Goal: Transaction & Acquisition: Book appointment/travel/reservation

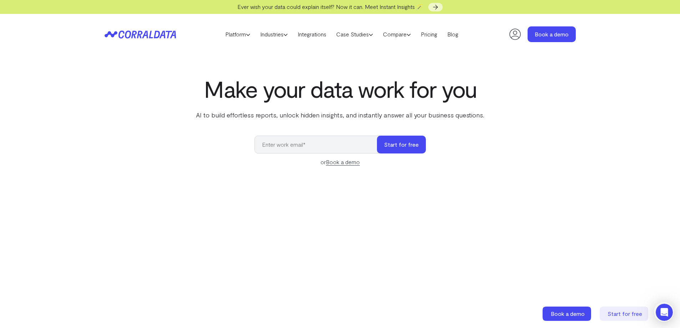
click at [289, 146] on input "email" at bounding box center [319, 145] width 130 height 18
type input "iraqiamericanmedia@gmail.com"
click at [396, 146] on button "Start for free" at bounding box center [401, 145] width 49 height 18
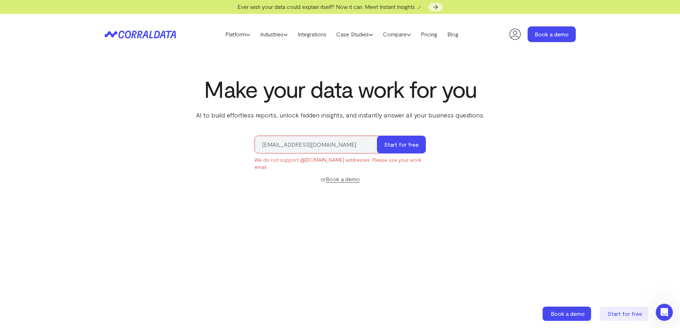
click at [333, 176] on link "Book a demo" at bounding box center [343, 179] width 34 height 7
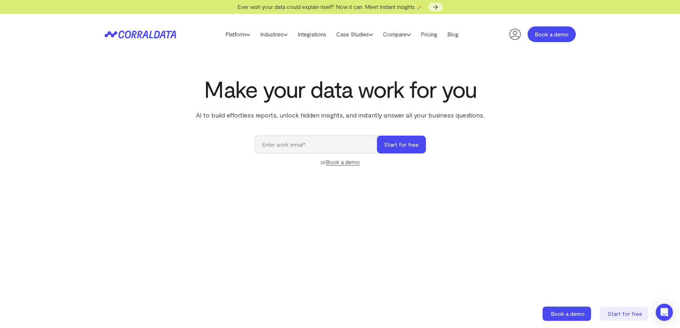
drag, startPoint x: 552, startPoint y: 38, endPoint x: 553, endPoint y: 41, distance: 3.7
click at [552, 39] on link "Book a demo" at bounding box center [551, 34] width 48 height 16
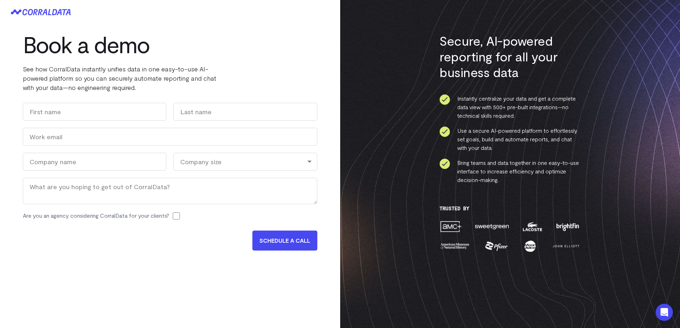
click at [221, 162] on div "Company size" at bounding box center [244, 162] width 143 height 18
click at [107, 285] on div "Book a demo See how CorralData instantly unifies data in one easy-to-use AI-pow…" at bounding box center [170, 164] width 340 height 328
